Goal: Task Accomplishment & Management: Complete application form

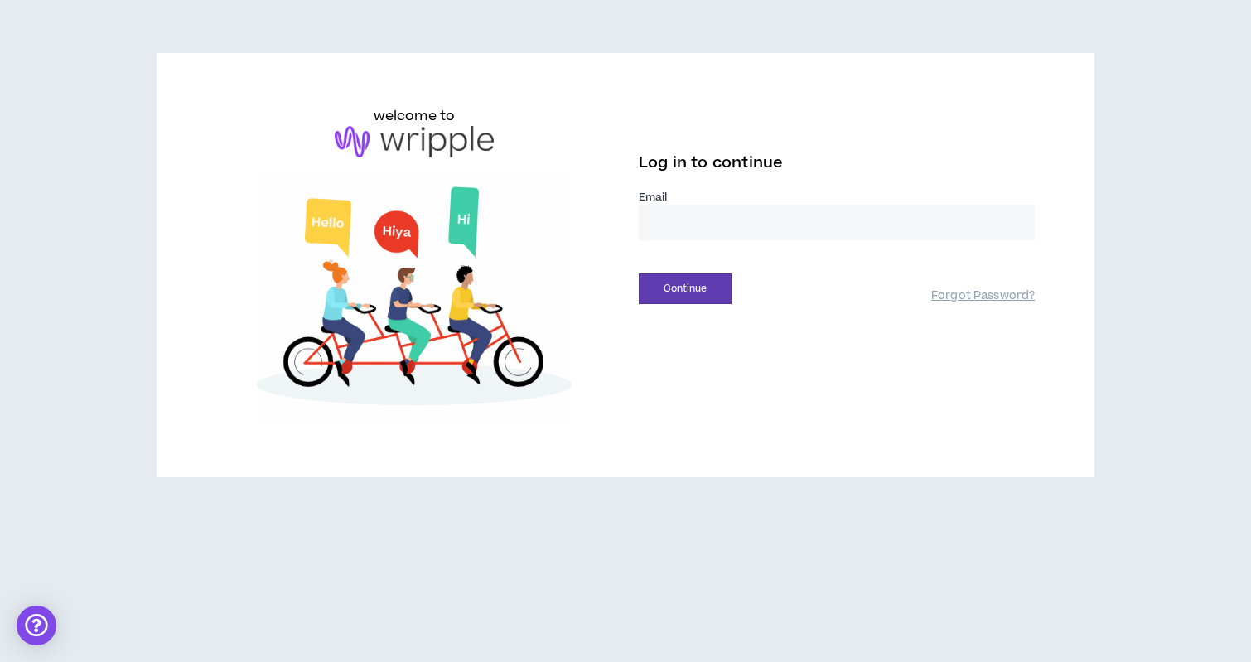
click at [678, 238] on input "email" at bounding box center [837, 223] width 396 height 36
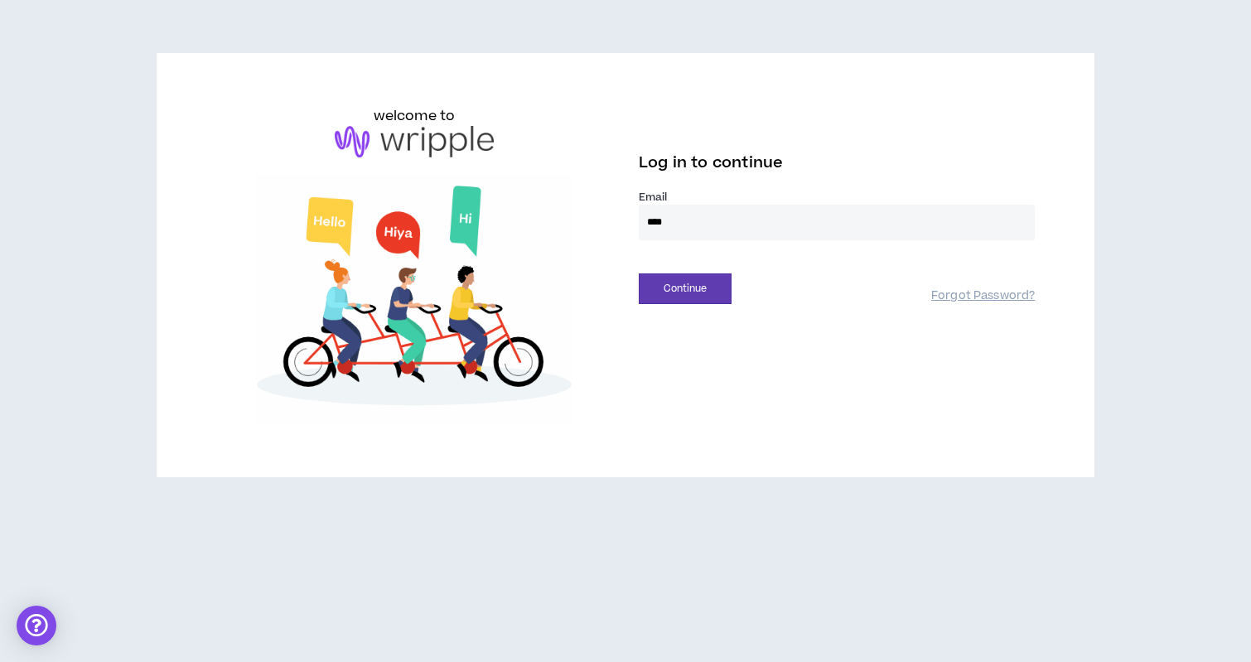
type input "**********"
click at [678, 300] on button "Continue" at bounding box center [685, 288] width 93 height 31
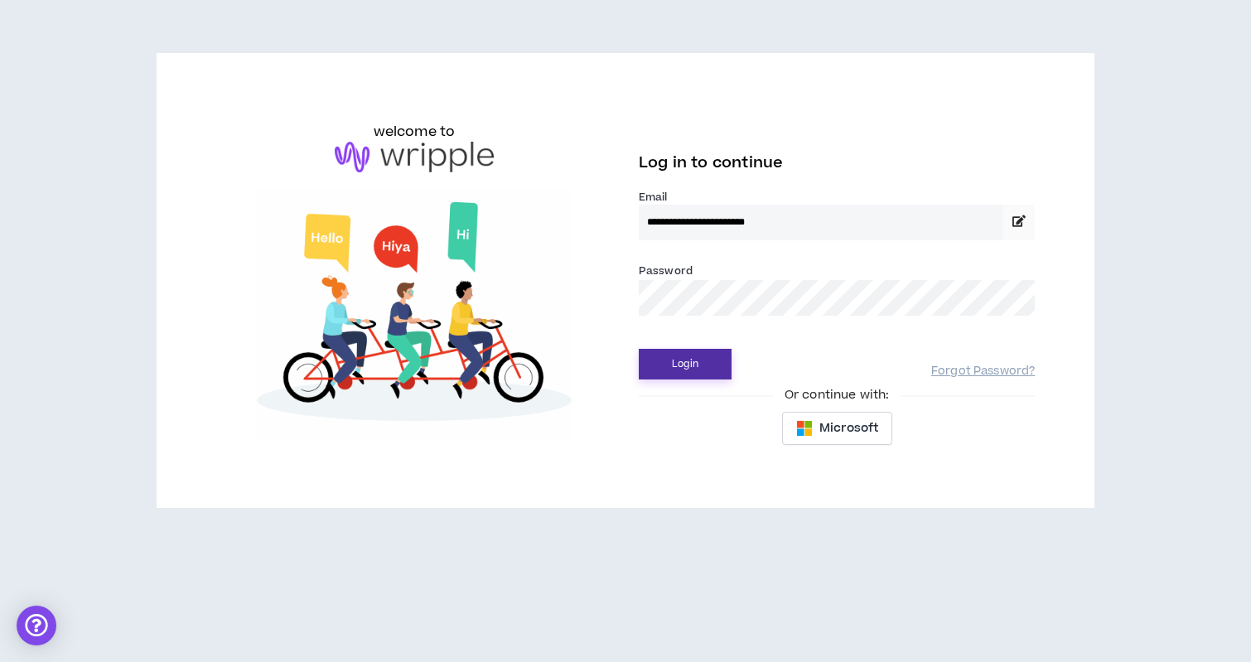
click at [639, 349] on button "Login" at bounding box center [685, 364] width 93 height 31
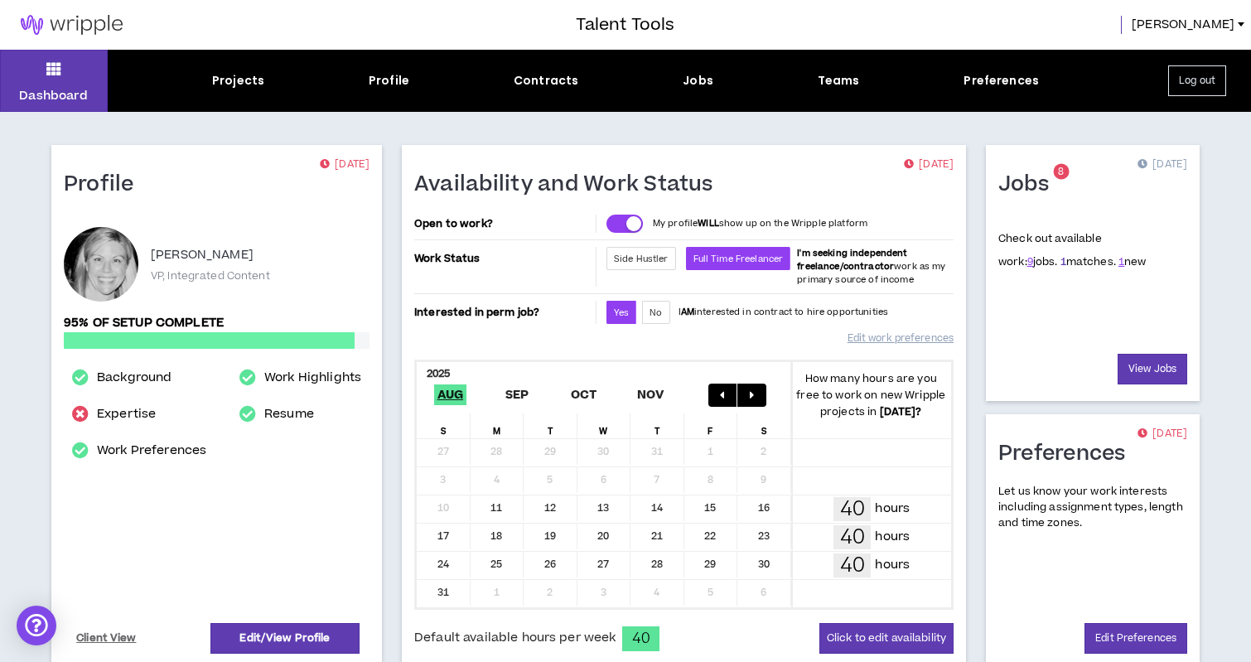
click at [1060, 259] on link "1" at bounding box center [1063, 261] width 6 height 15
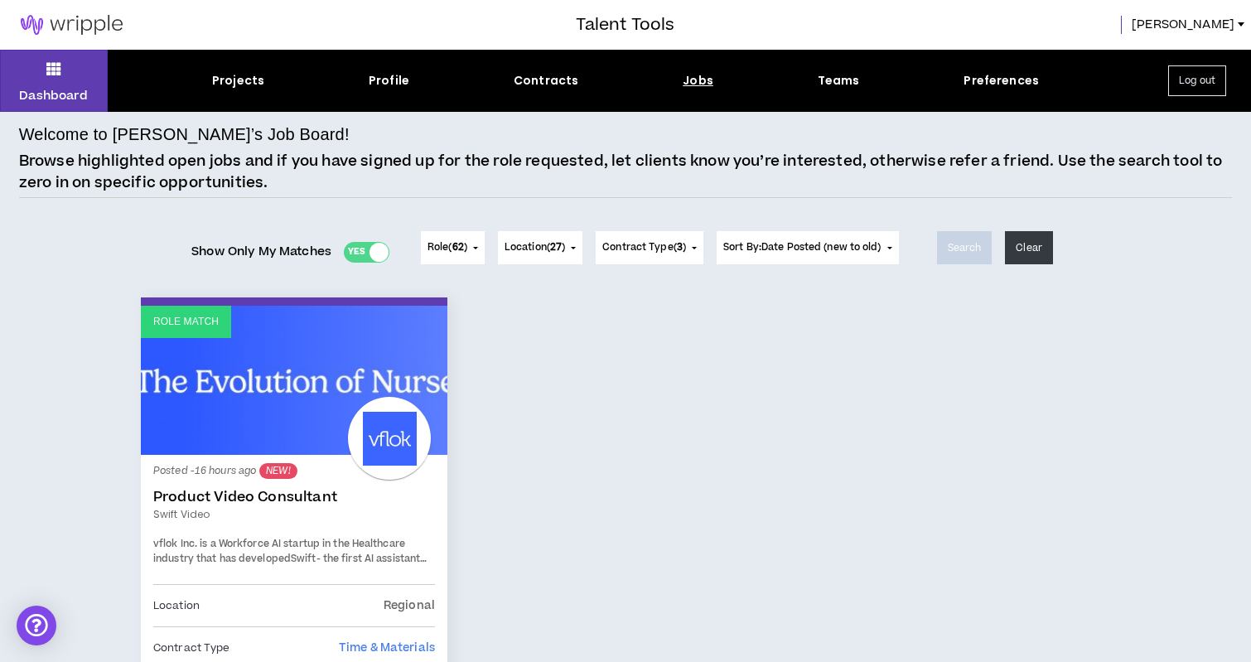
click at [215, 501] on link "Product Video Consultant" at bounding box center [294, 497] width 282 height 17
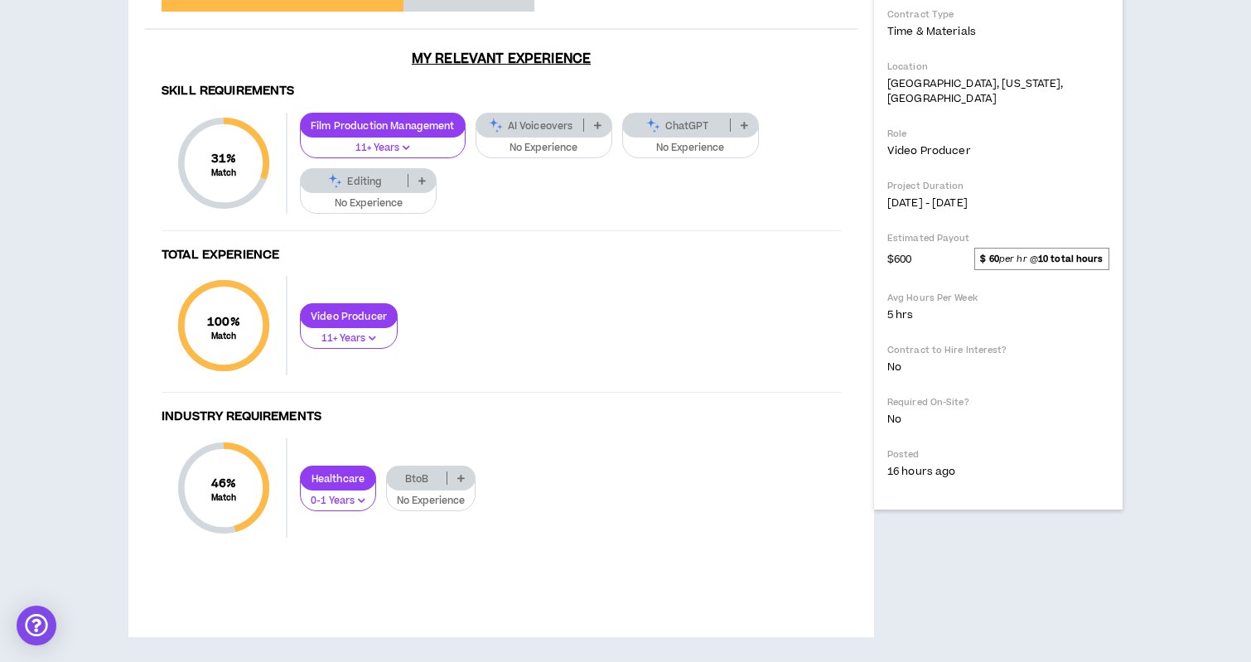
scroll to position [502, 0]
